Goal: Task Accomplishment & Management: Manage account settings

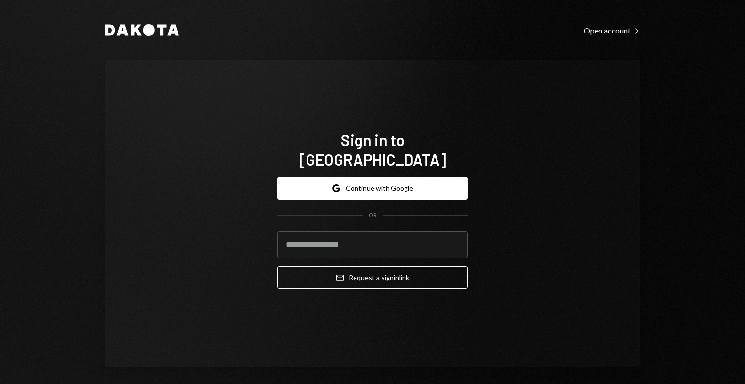
click at [379, 336] on div "Sign in to [GEOGRAPHIC_DATA] Google Continue with Google OR Email Request a sig…" at bounding box center [373, 213] width 536 height 307
drag, startPoint x: 440, startPoint y: 367, endPoint x: 429, endPoint y: 324, distance: 45.0
click at [440, 367] on div "Dakota Open account Right Caret Sign in to [GEOGRAPHIC_DATA] Google Continue wi…" at bounding box center [373, 195] width 582 height 390
click at [352, 234] on input "email" at bounding box center [373, 244] width 190 height 27
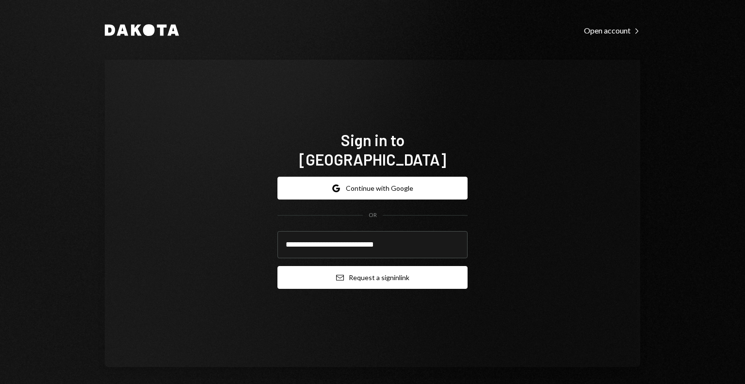
type input "**********"
click at [329, 271] on button "Email Request a sign in link" at bounding box center [373, 277] width 190 height 23
